Goal: Task Accomplishment & Management: Complete application form

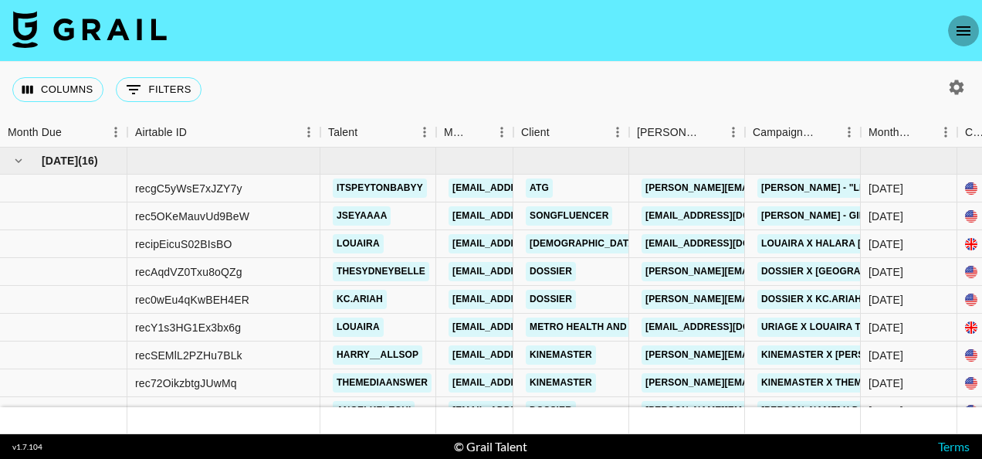
click at [966, 32] on icon "open drawer" at bounding box center [963, 31] width 19 height 19
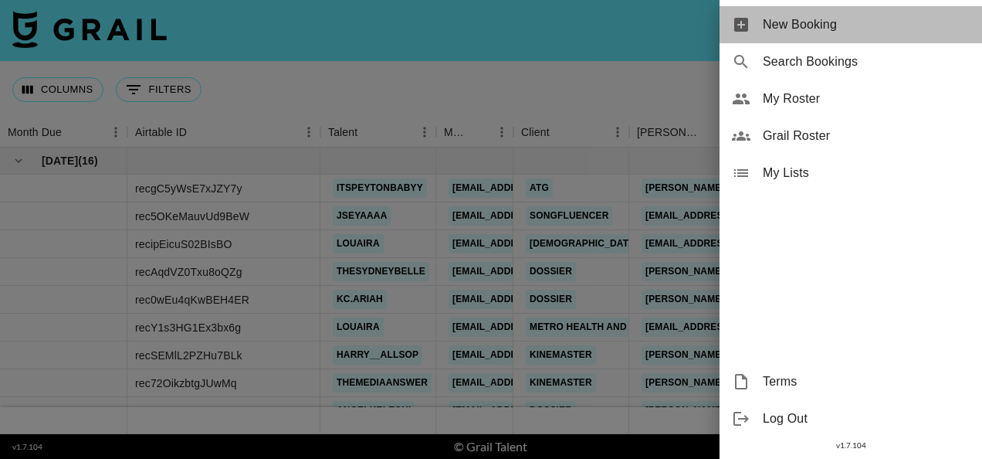
click at [847, 29] on span "New Booking" at bounding box center [866, 24] width 207 height 19
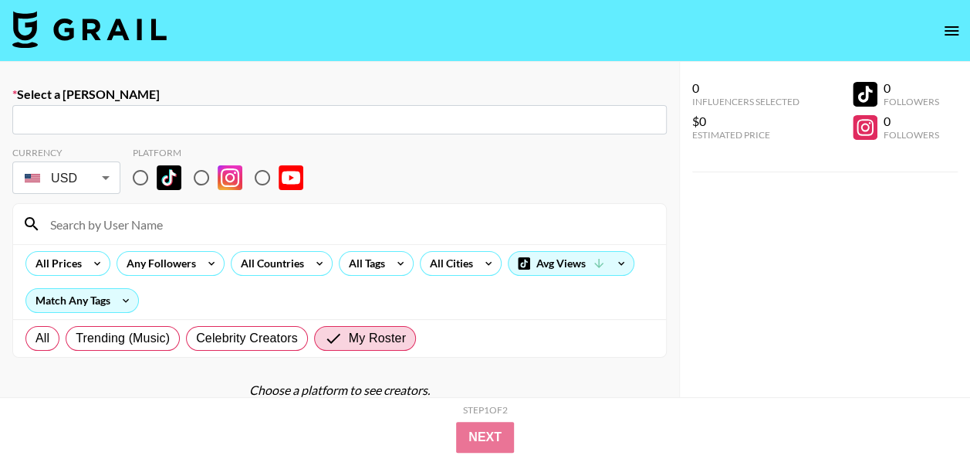
click at [216, 116] on input "text" at bounding box center [340, 120] width 636 height 18
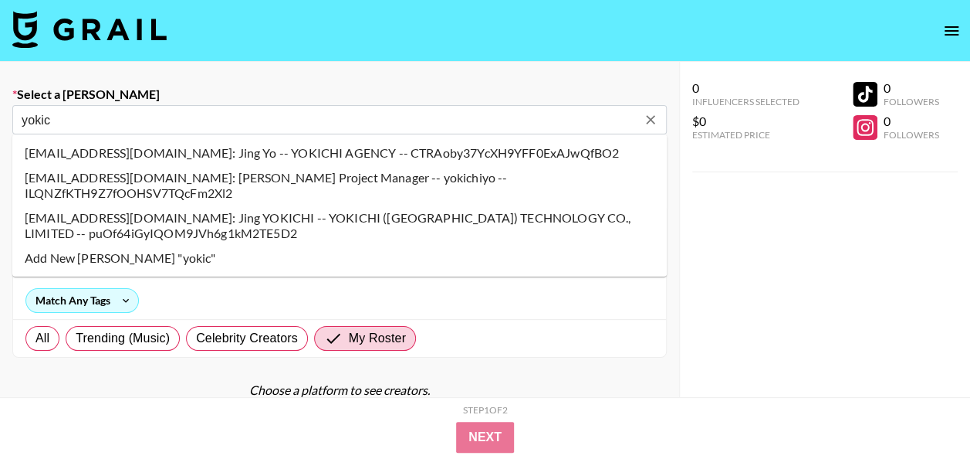
click at [160, 205] on li "influencerbd@yokichitalent.com: Jing YOKICHI -- YOKICHI (HONGKONG) TECHNOLOGY C…" at bounding box center [339, 225] width 655 height 40
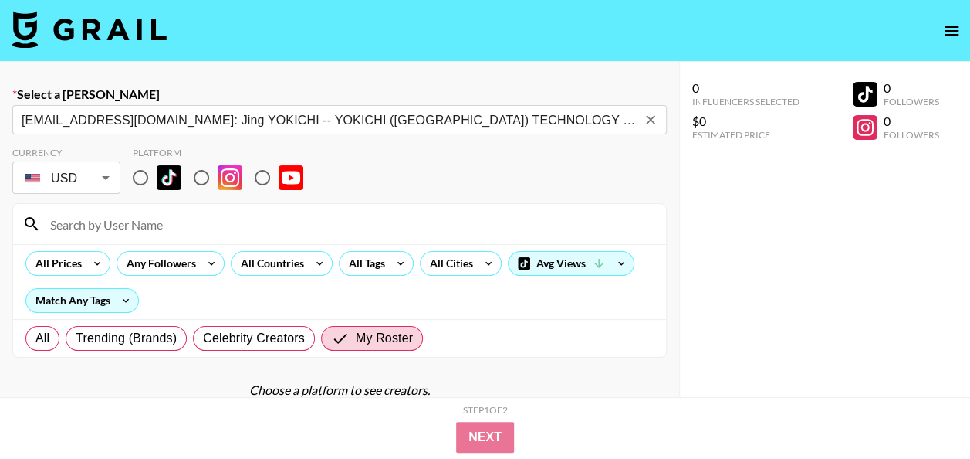
type input "influencerbd@yokichitalent.com: Jing YOKICHI -- YOKICHI (HONGKONG) TECHNOLOGY C…"
click at [141, 179] on input "radio" at bounding box center [140, 177] width 32 height 32
radio input "true"
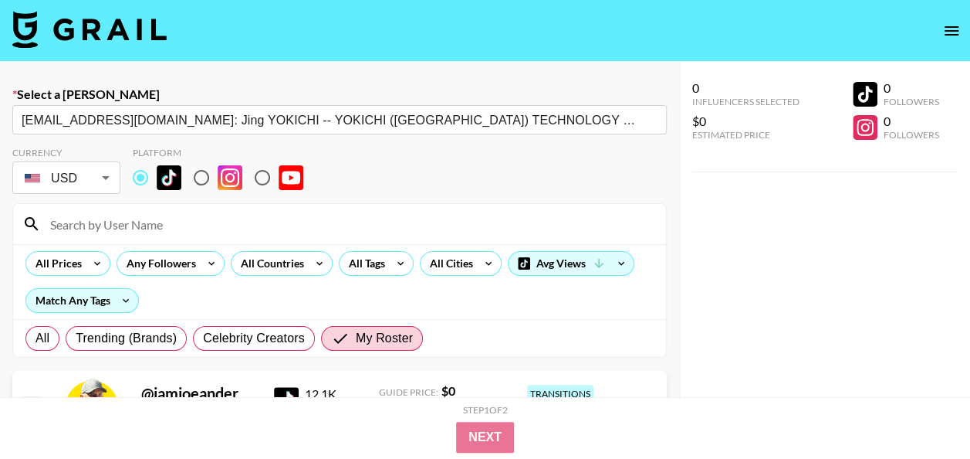
click at [154, 225] on input at bounding box center [349, 224] width 616 height 25
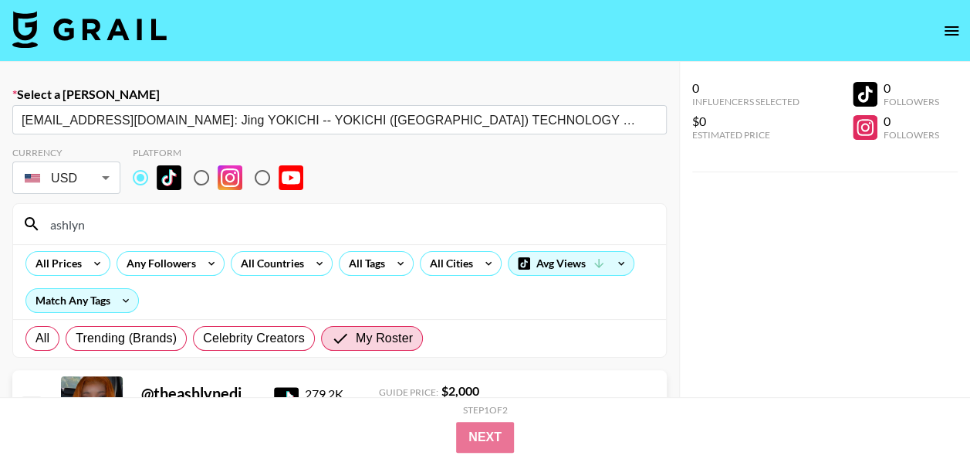
scroll to position [110, 0]
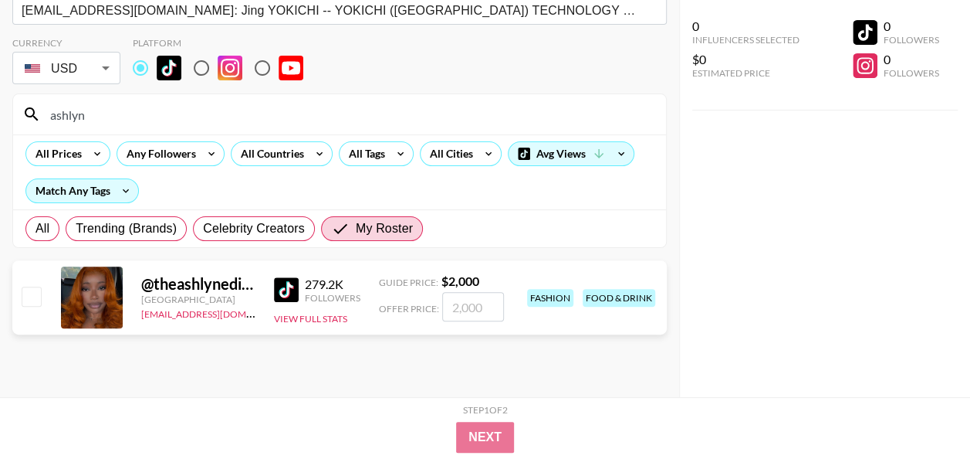
type input "ashlyn"
click at [471, 300] on input "number" at bounding box center [473, 306] width 62 height 29
checkbox input "true"
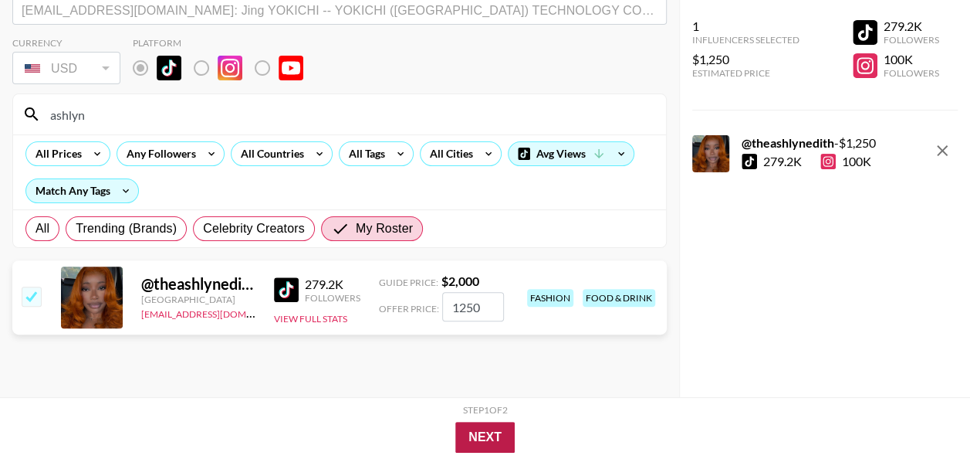
type input "1250"
click at [489, 439] on button "Next" at bounding box center [485, 437] width 59 height 31
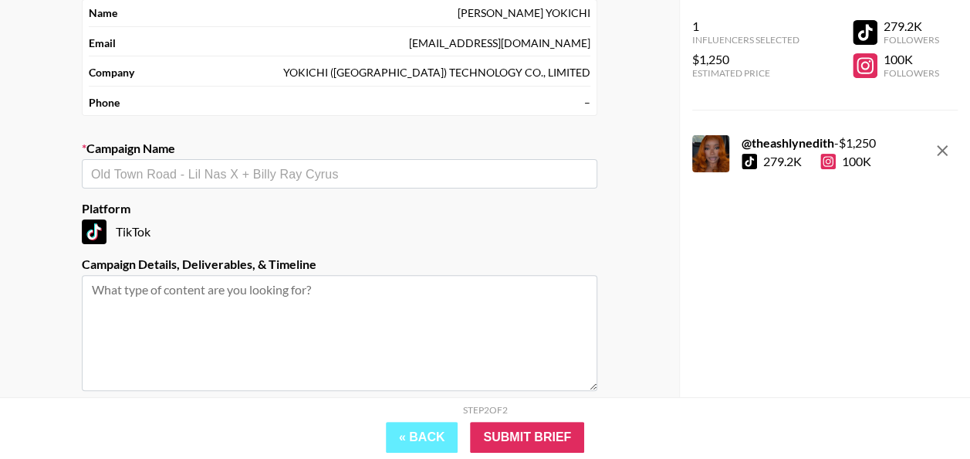
click at [279, 173] on input "text" at bounding box center [339, 174] width 497 height 18
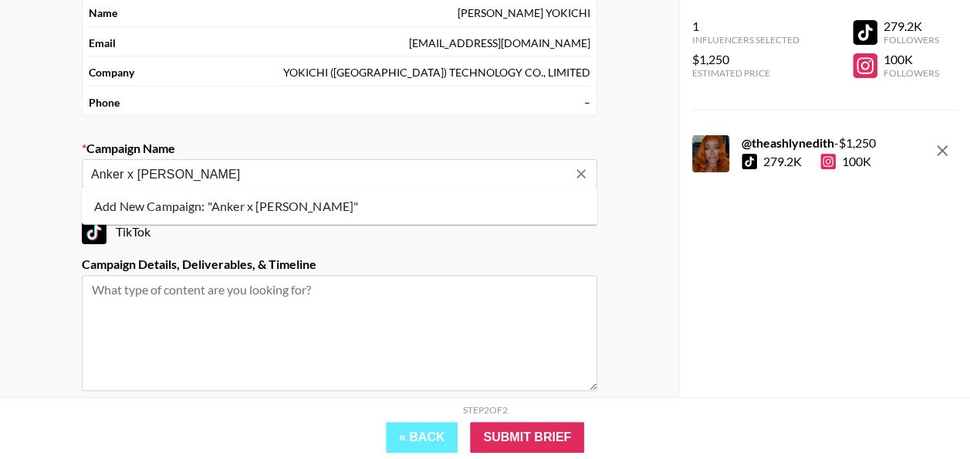
click at [269, 196] on li "Add New Campaign: "Anker x Ashlyn Edith"" at bounding box center [340, 206] width 516 height 25
type input "Anker x [PERSON_NAME]"
click at [171, 293] on textarea at bounding box center [340, 333] width 516 height 116
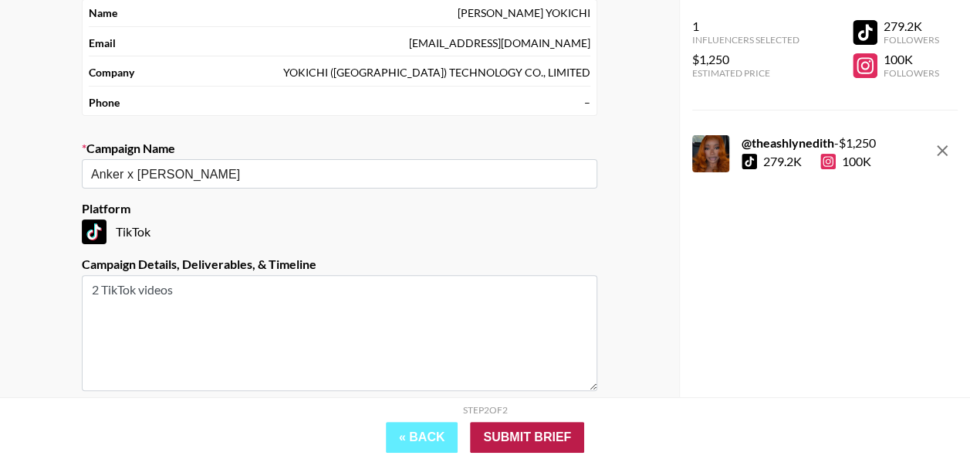
type textarea "2 TikTok videos"
click at [520, 440] on input "Submit Brief" at bounding box center [527, 437] width 114 height 31
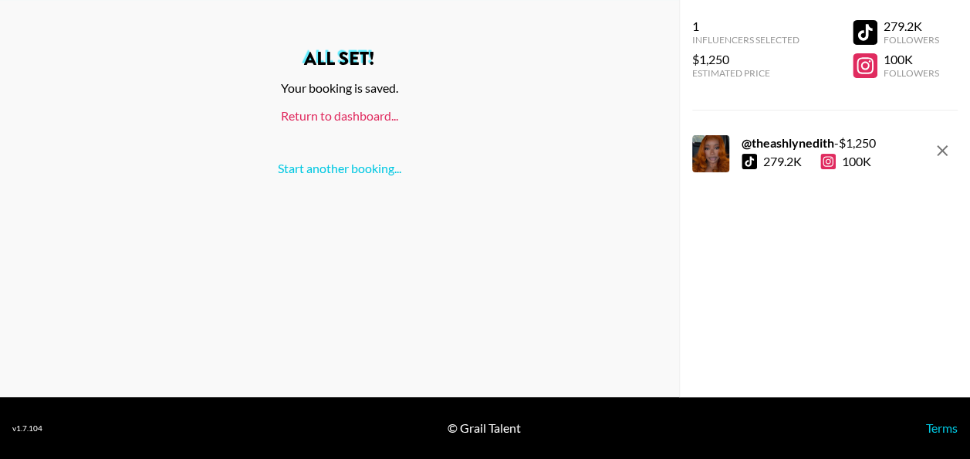
click at [369, 121] on link "Return to dashboard..." at bounding box center [339, 115] width 117 height 15
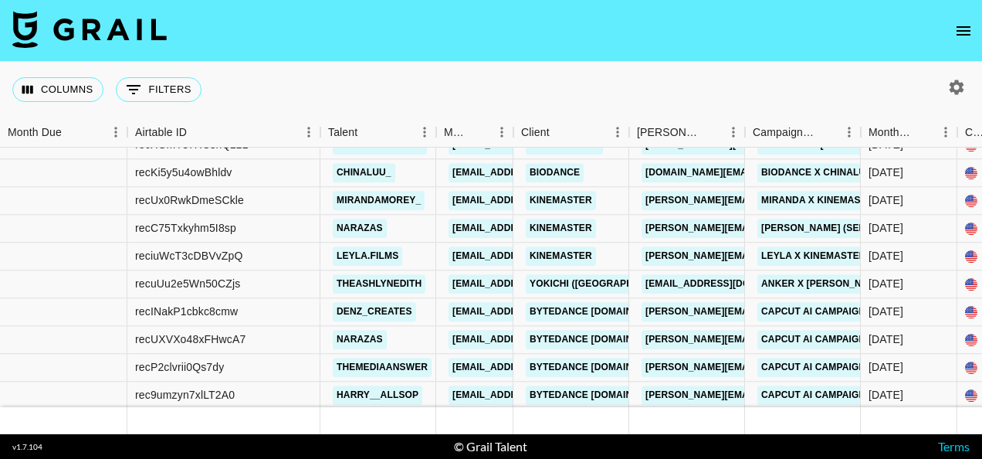
scroll to position [1223, 0]
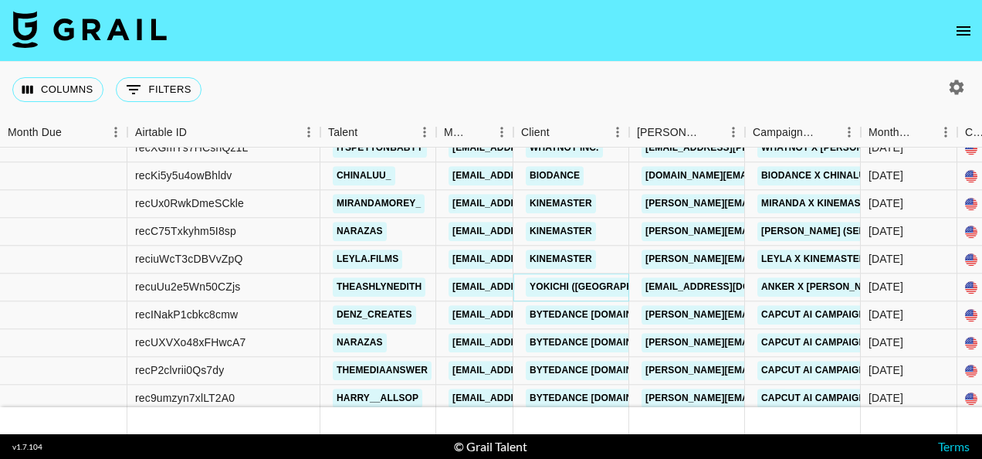
click at [548, 290] on link "YOKICHI ([GEOGRAPHIC_DATA]) TECHNOLOGY CO., LIMITED" at bounding box center [670, 286] width 289 height 19
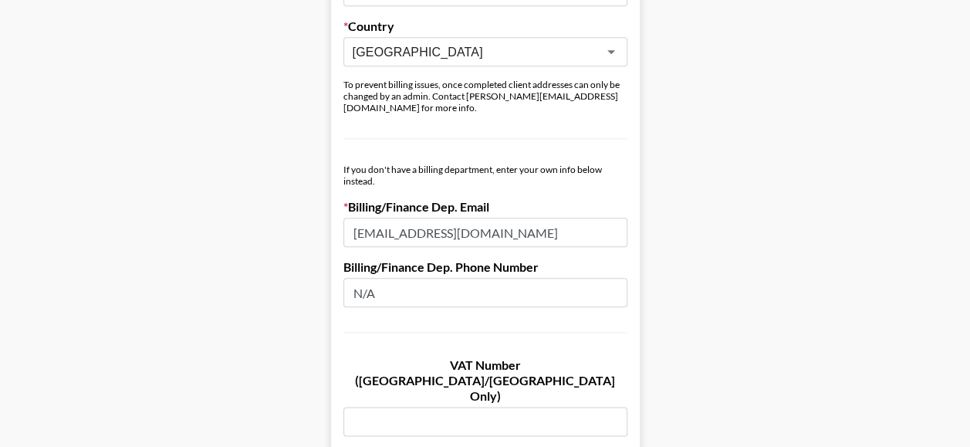
scroll to position [792, 0]
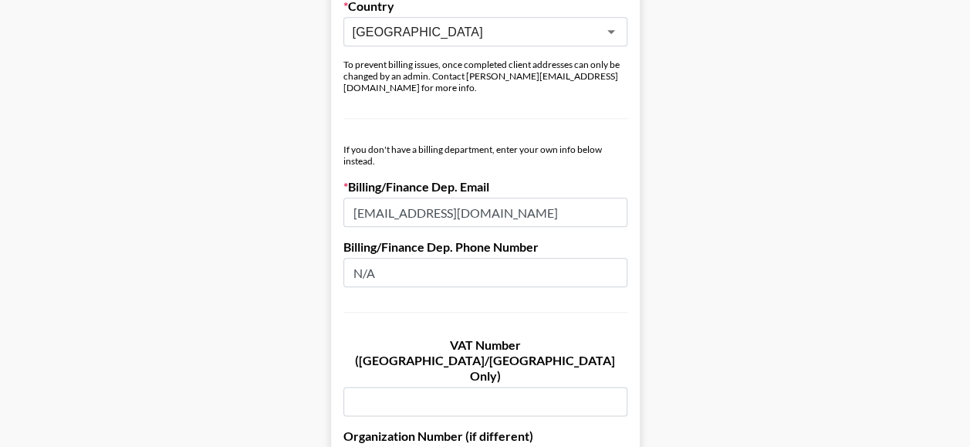
drag, startPoint x: 533, startPoint y: 201, endPoint x: 347, endPoint y: 213, distance: 186.5
click at [347, 213] on form "Company Name YOKICHI (HONGKONG) TECHNOLOGY CO., LIMITED Registered Name (If Dif…" at bounding box center [485, 149] width 309 height 1563
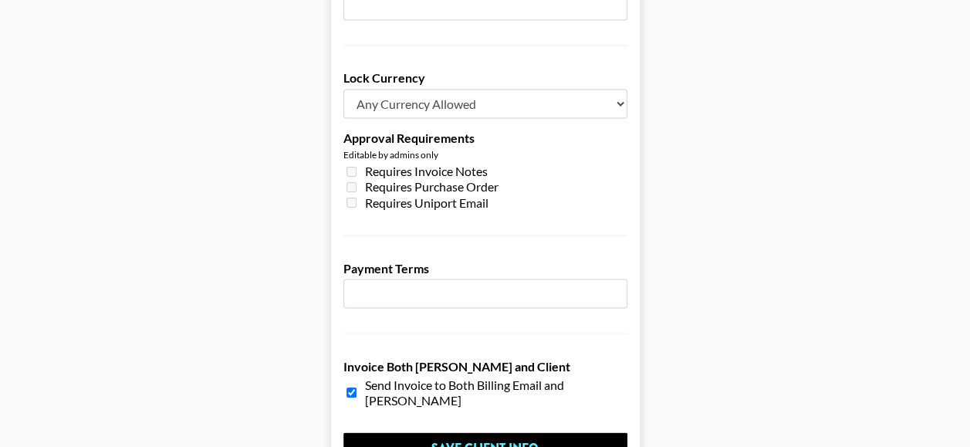
scroll to position [1253, 0]
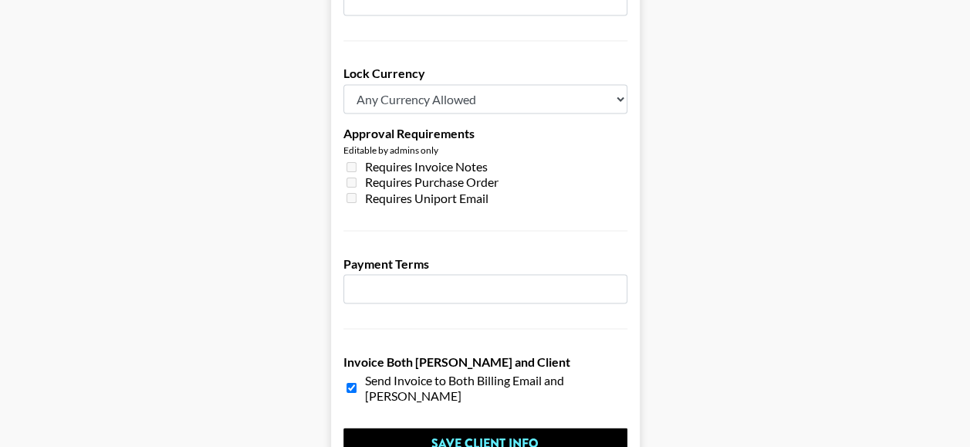
type input "zhangbo@yokichiyo.com"
click at [439, 274] on input "number" at bounding box center [486, 288] width 284 height 29
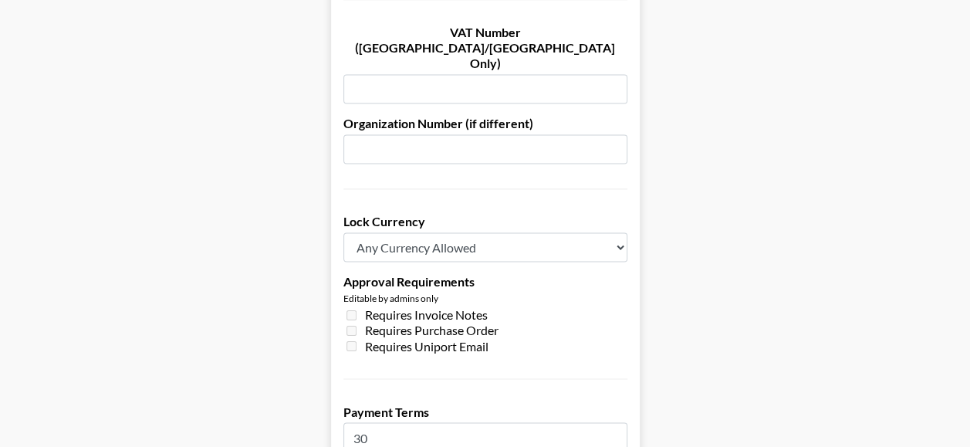
scroll to position [1319, 0]
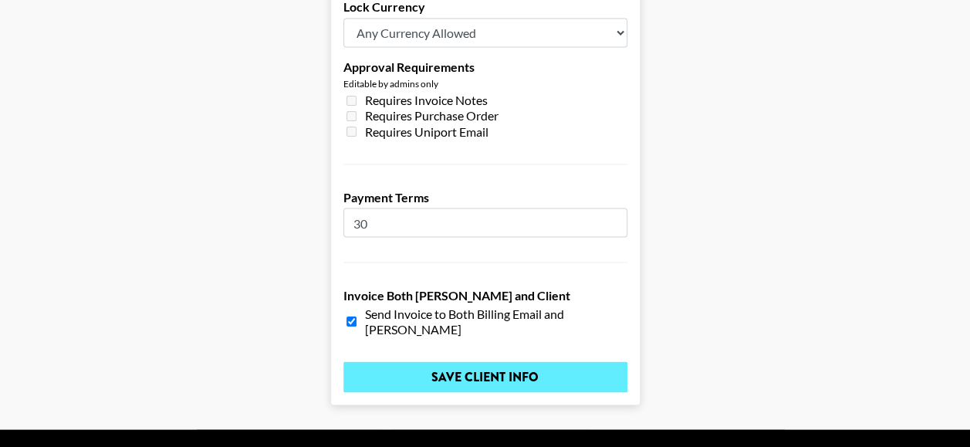
type input "30"
click at [497, 361] on input "Save Client Info" at bounding box center [486, 376] width 284 height 31
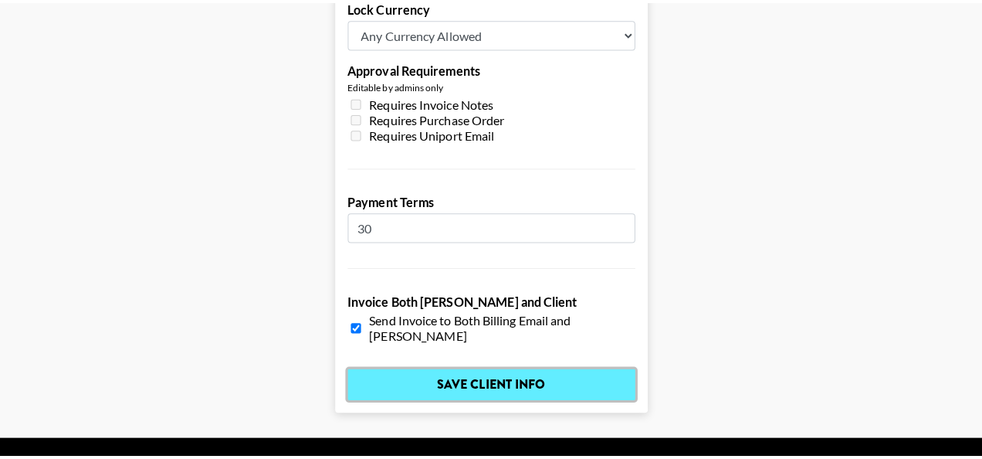
scroll to position [0, 0]
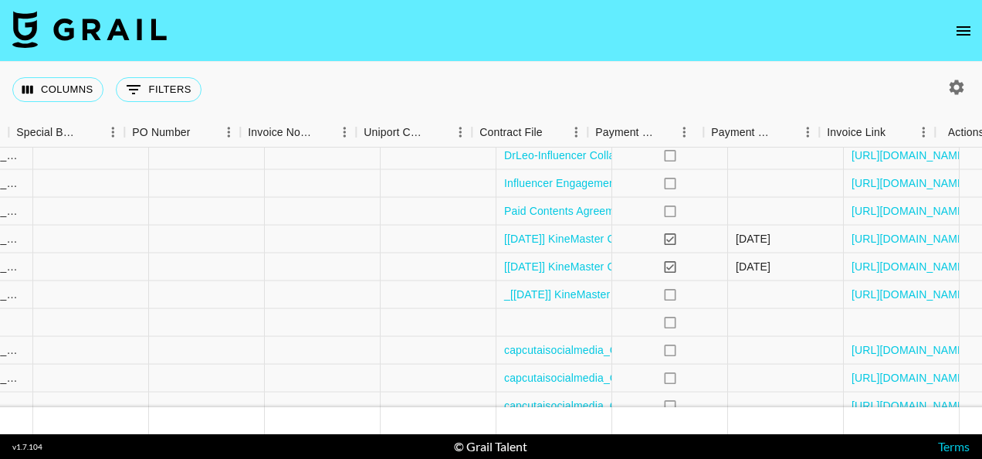
scroll to position [1188, 1593]
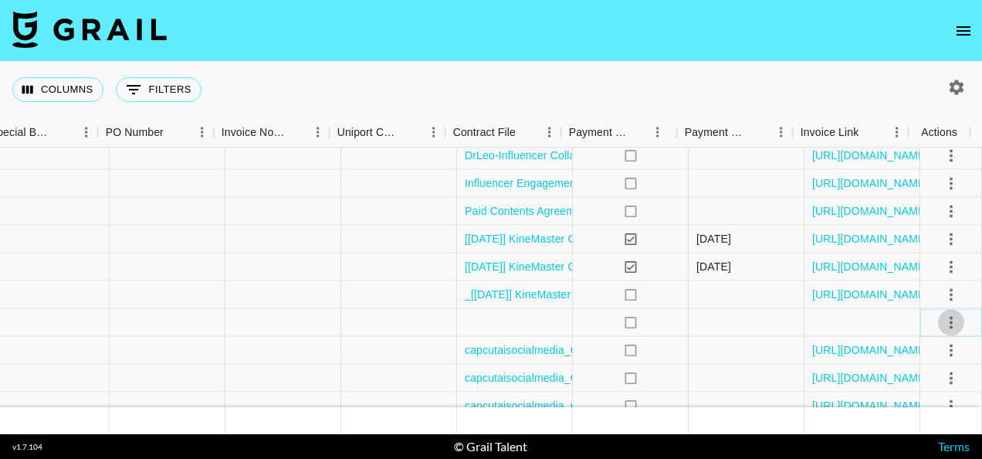
click at [942, 321] on icon "select merge strategy" at bounding box center [951, 322] width 19 height 19
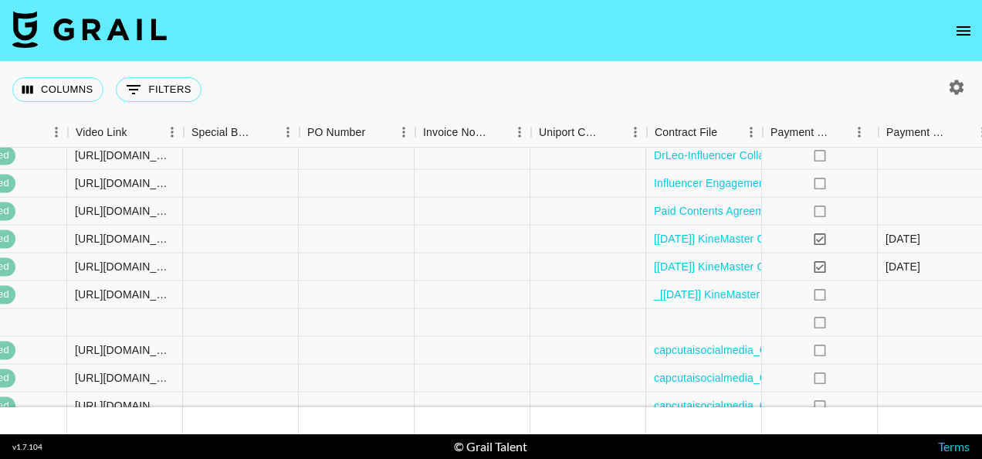
scroll to position [1188, 1391]
click at [244, 313] on div at bounding box center [242, 323] width 116 height 28
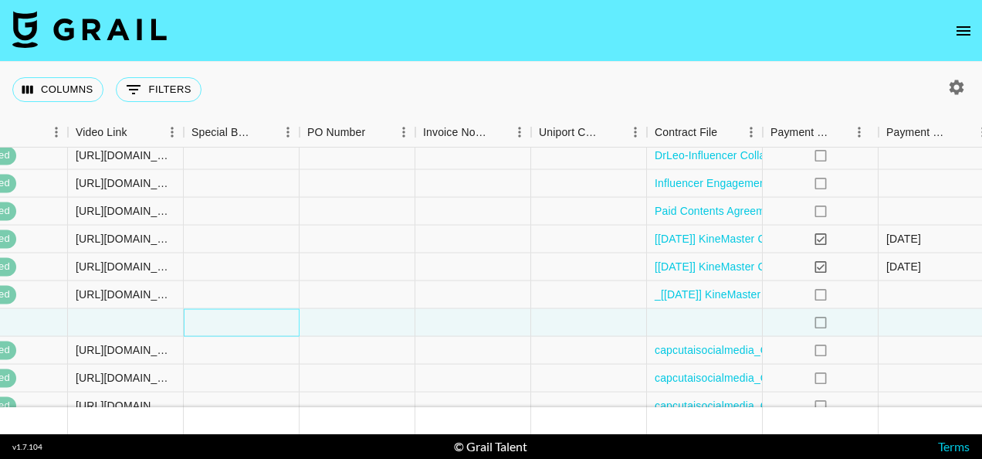
click at [244, 313] on div at bounding box center [242, 323] width 116 height 28
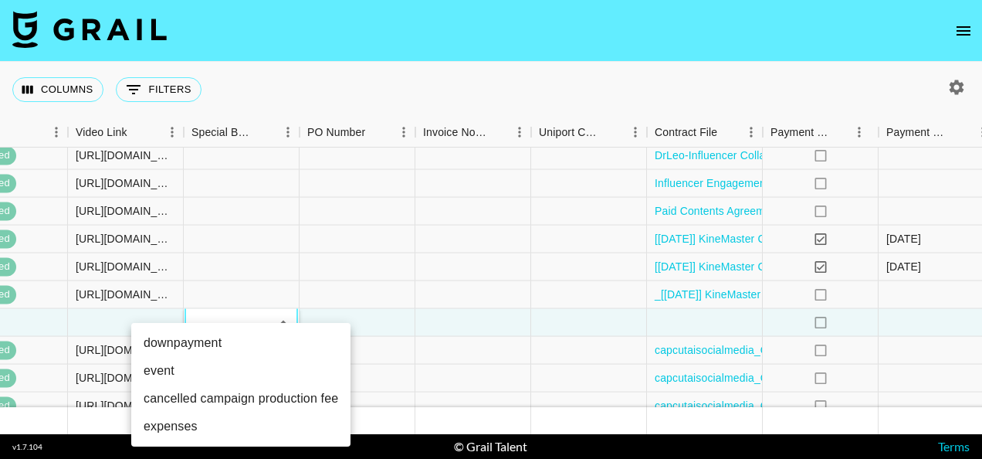
click at [236, 341] on li "downpayment" at bounding box center [240, 343] width 219 height 28
type input "downpayment"
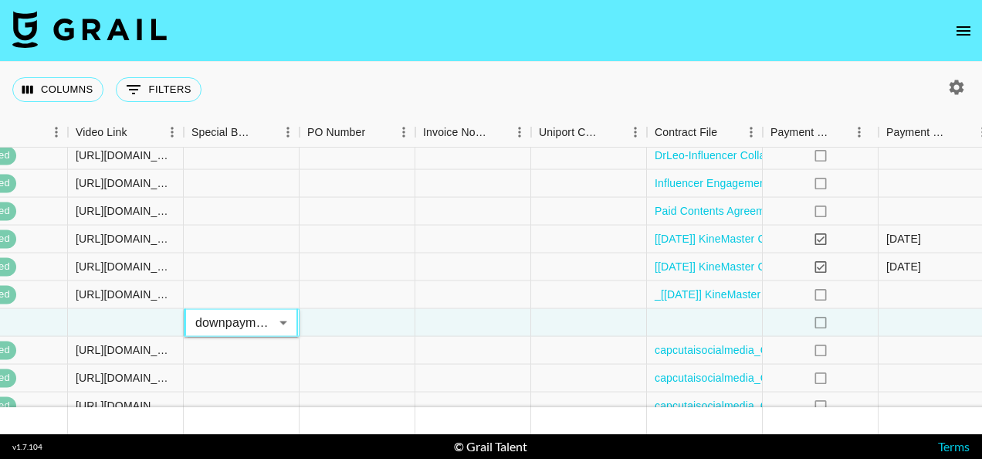
scroll to position [1188, 1593]
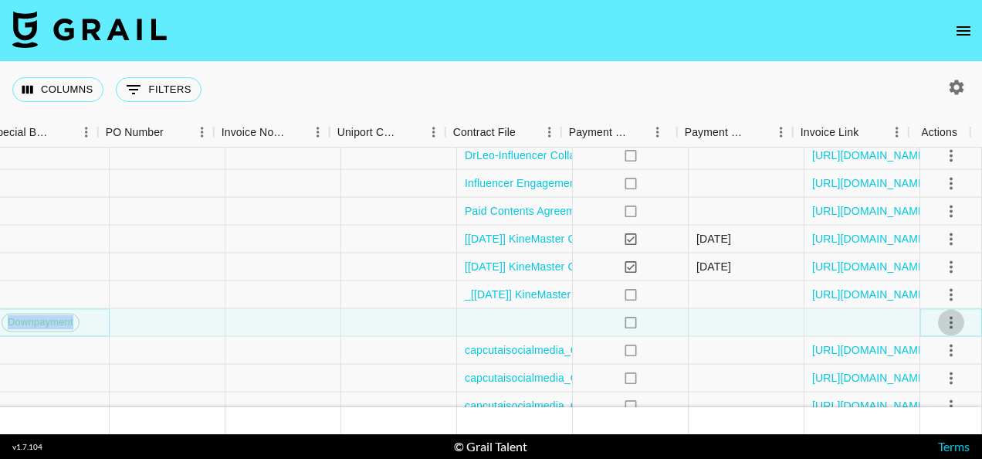
click at [942, 324] on icon "select merge strategy" at bounding box center [951, 322] width 19 height 19
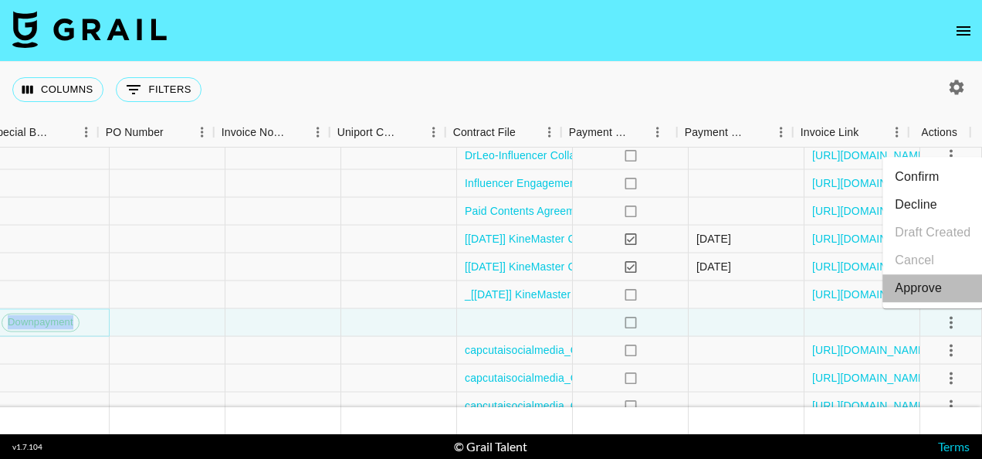
click at [906, 293] on div "Approve" at bounding box center [918, 288] width 47 height 19
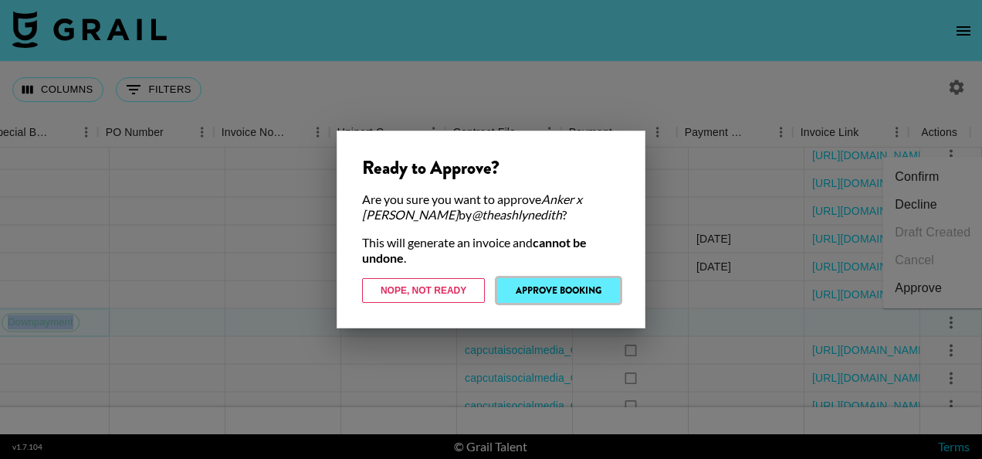
click at [568, 290] on button "Approve Booking" at bounding box center [558, 290] width 123 height 25
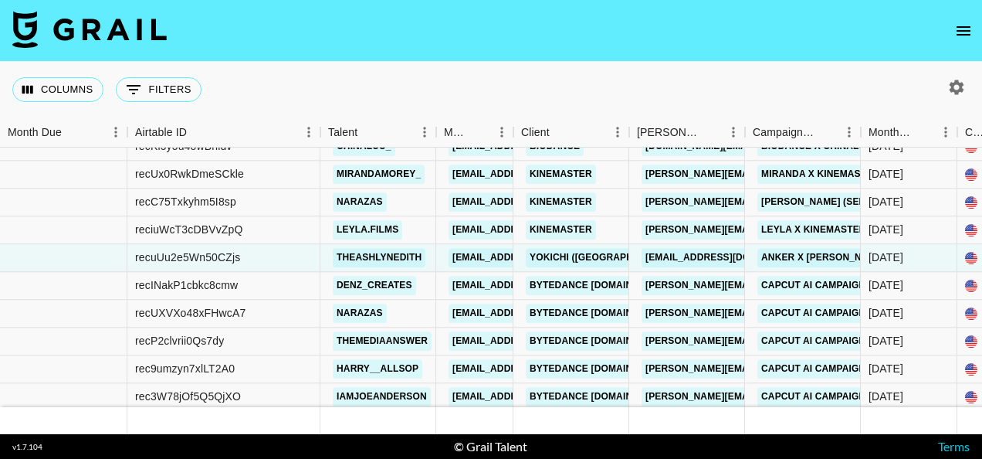
scroll to position [1248, 0]
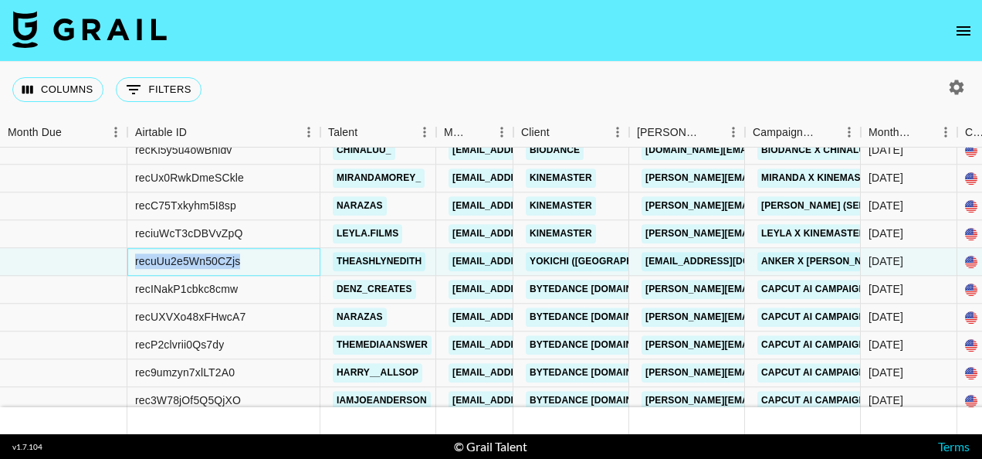
drag, startPoint x: 262, startPoint y: 262, endPoint x: 132, endPoint y: 267, distance: 130.6
click at [132, 267] on div "recuUu2e5Wn50CZjs" at bounding box center [223, 262] width 193 height 28
copy div "recuUu2e5Wn50CZjs"
